Goal: Transaction & Acquisition: Purchase product/service

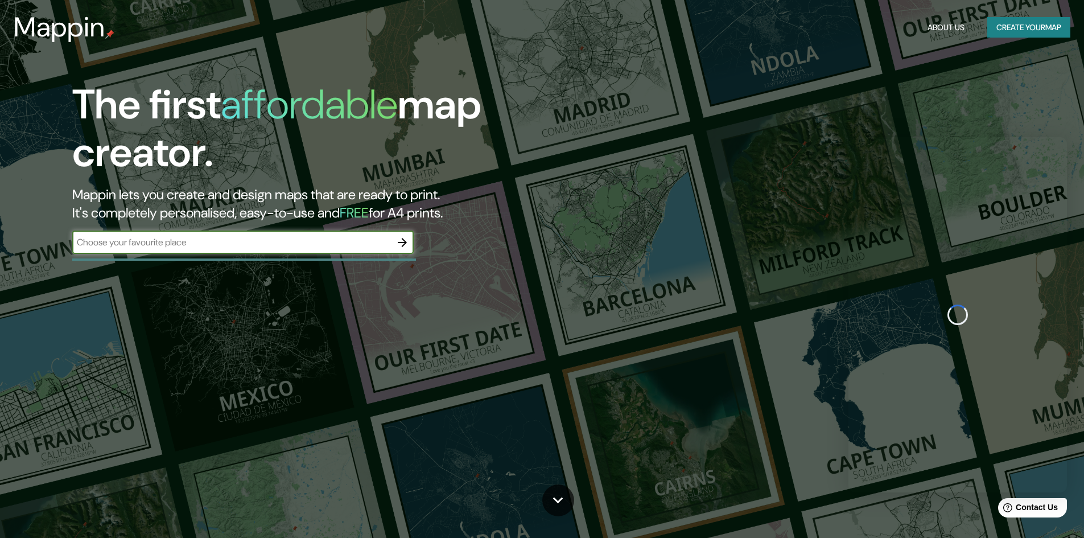
click at [225, 238] on input "text" at bounding box center [231, 242] width 319 height 13
type input "zacatlan puebla"
click at [406, 241] on icon "button" at bounding box center [403, 243] width 14 height 14
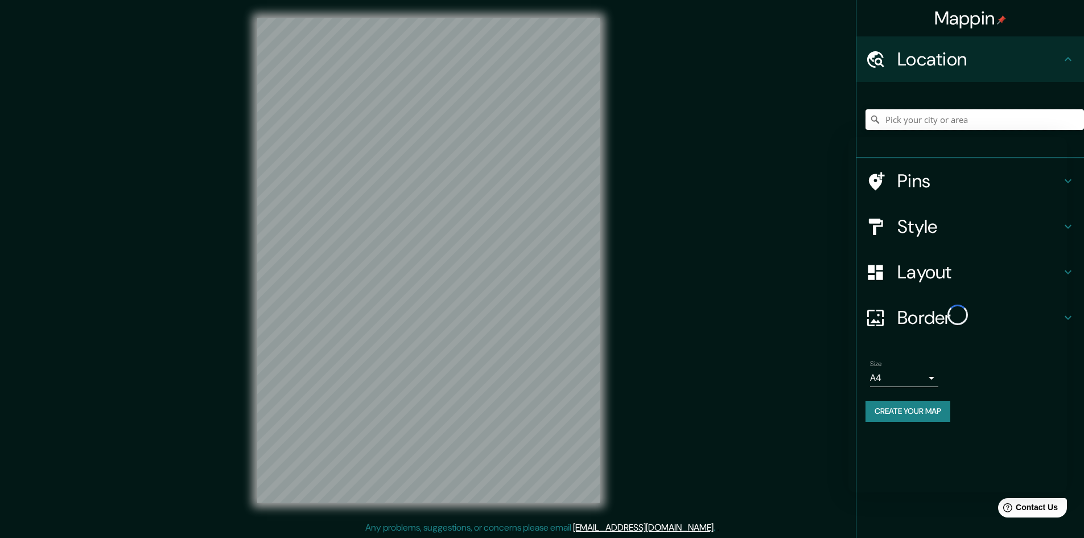
click at [536, 118] on input "Pick your city or area" at bounding box center [975, 119] width 219 height 20
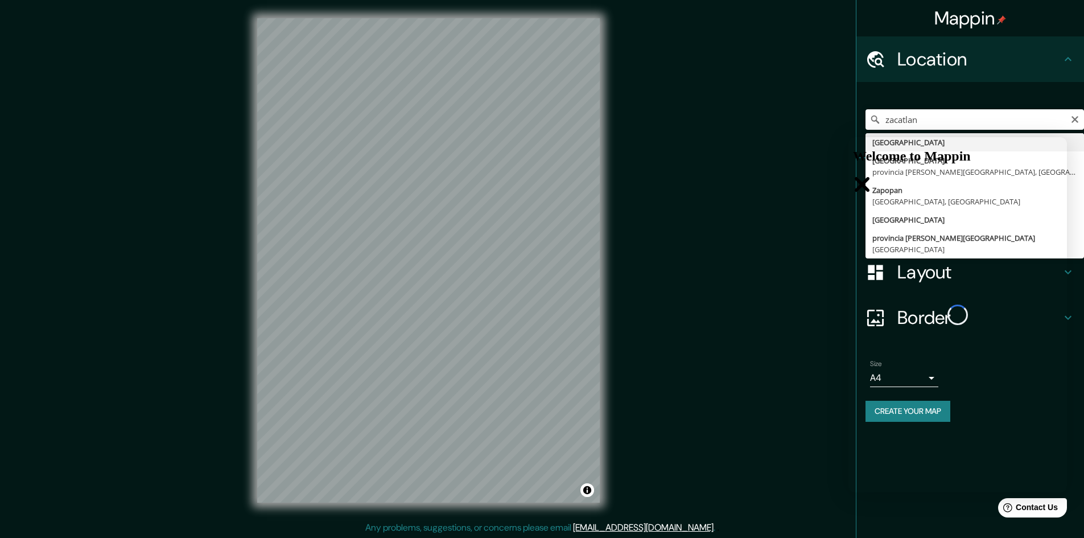
click at [536, 175] on icon "Close" at bounding box center [862, 184] width 18 height 18
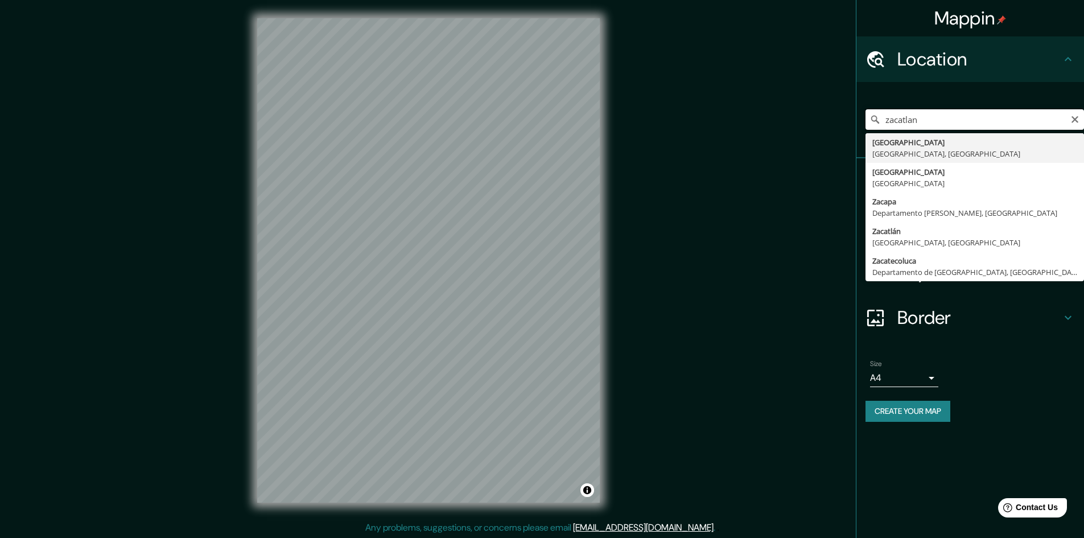
click at [536, 121] on input "zacatlan" at bounding box center [975, 119] width 219 height 20
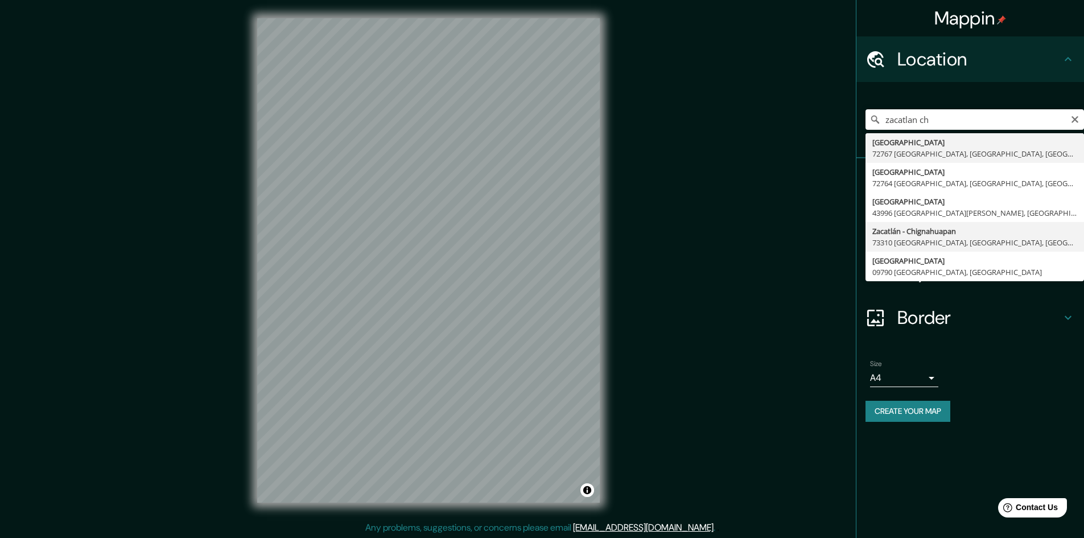
type input "Zacatlán - Chignahuapan, 73310 Zacatlán, Puebla, México"
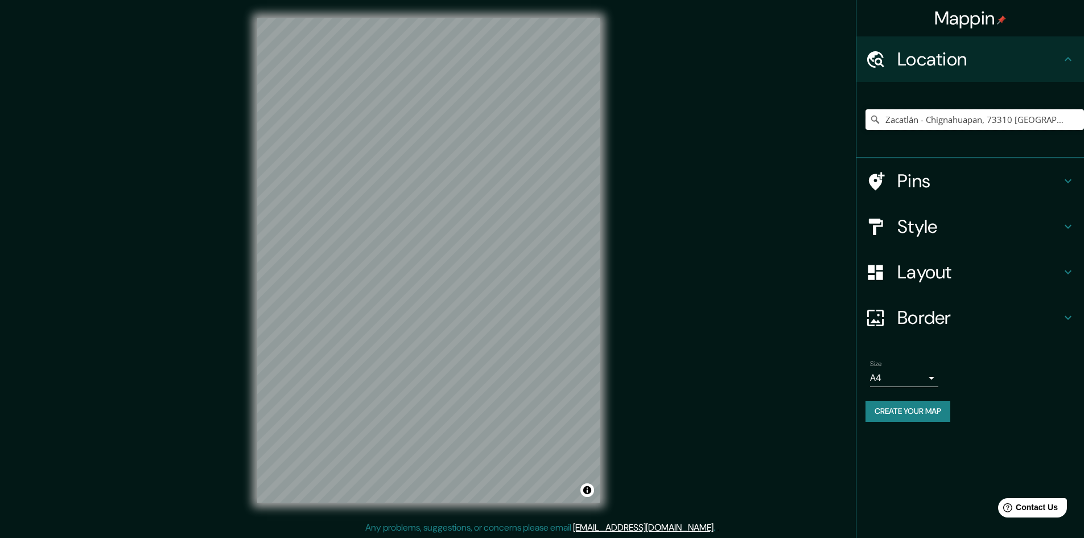
scroll to position [1, 0]
click at [536, 243] on button "Create your map" at bounding box center [908, 411] width 85 height 21
